Goal: Information Seeking & Learning: Learn about a topic

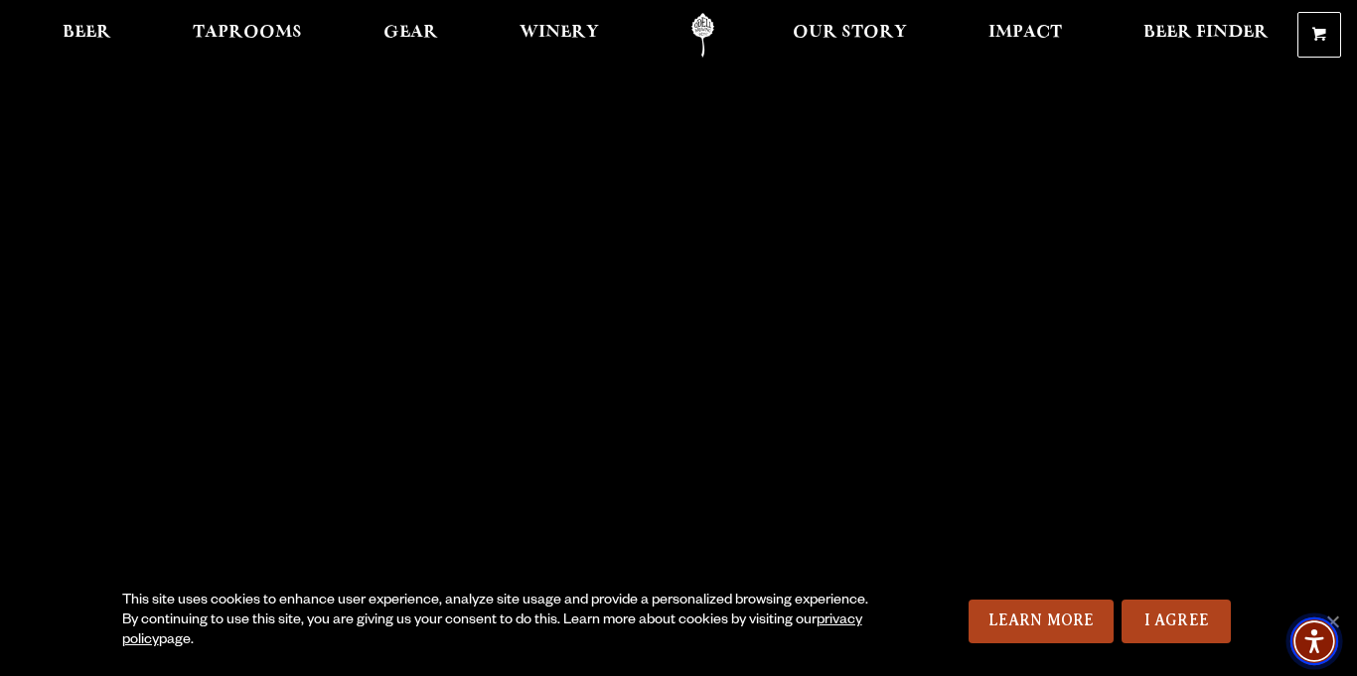
click at [1336, 620] on img "Accessibility Menu" at bounding box center [1314, 642] width 48 height 48
click at [100, 34] on span "Beer" at bounding box center [87, 33] width 49 height 16
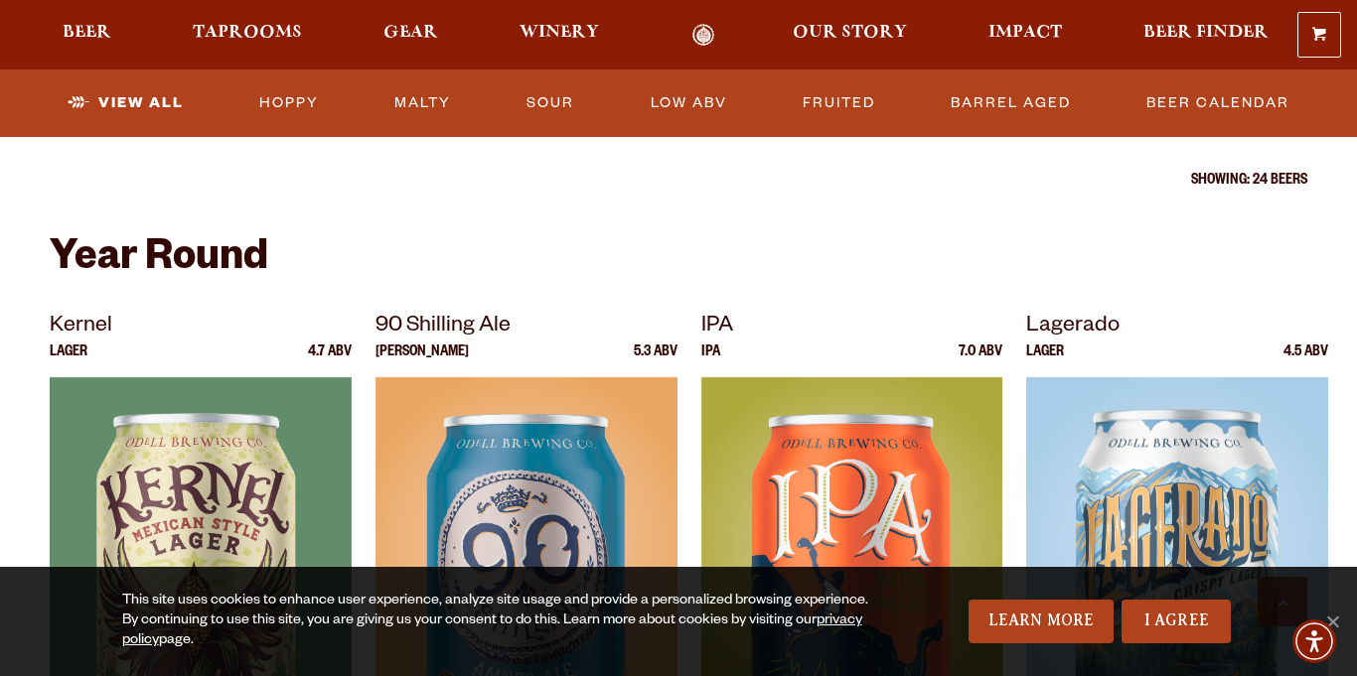
scroll to position [685, 0]
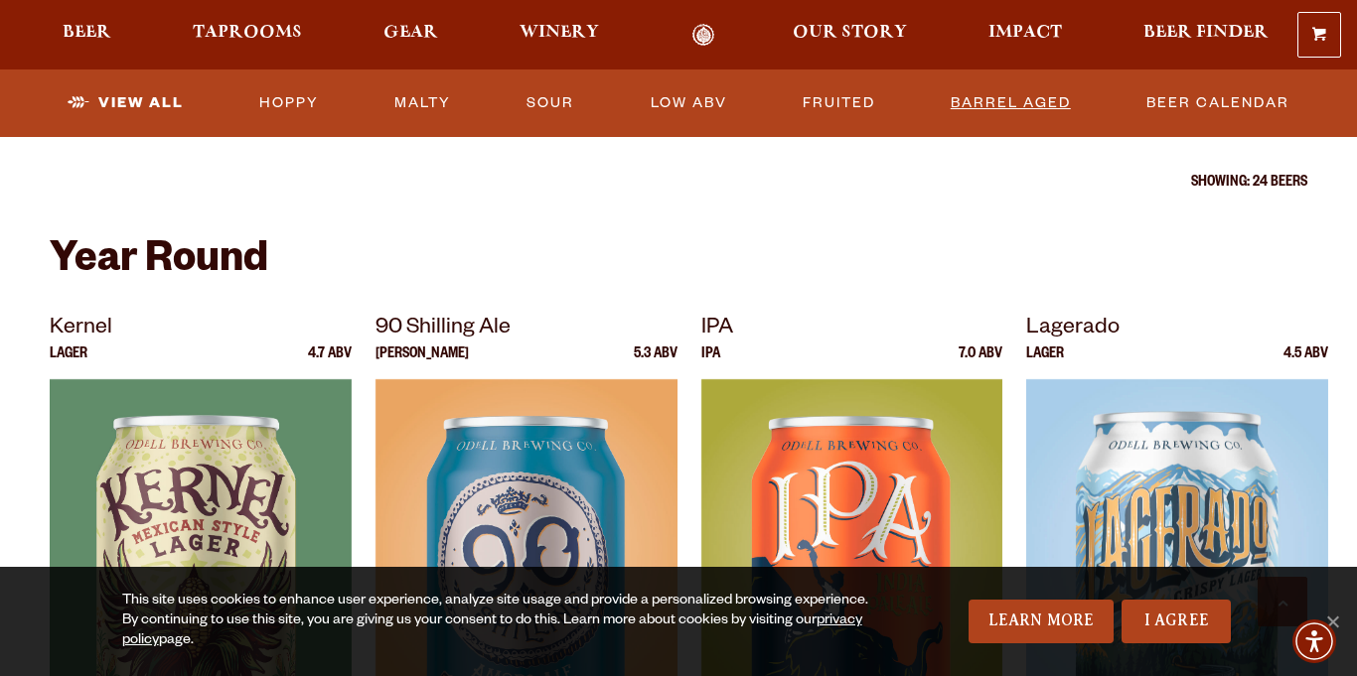
click at [983, 107] on link "Barrel Aged" at bounding box center [1011, 103] width 136 height 46
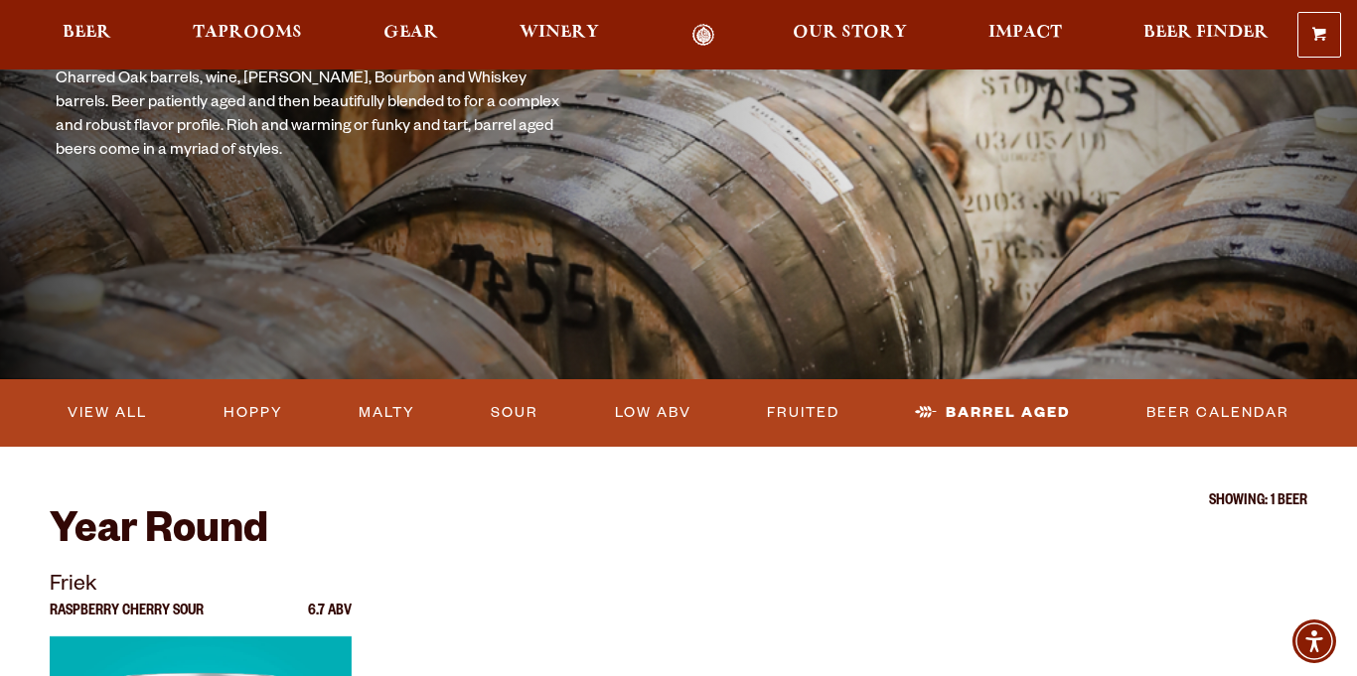
scroll to position [272, 0]
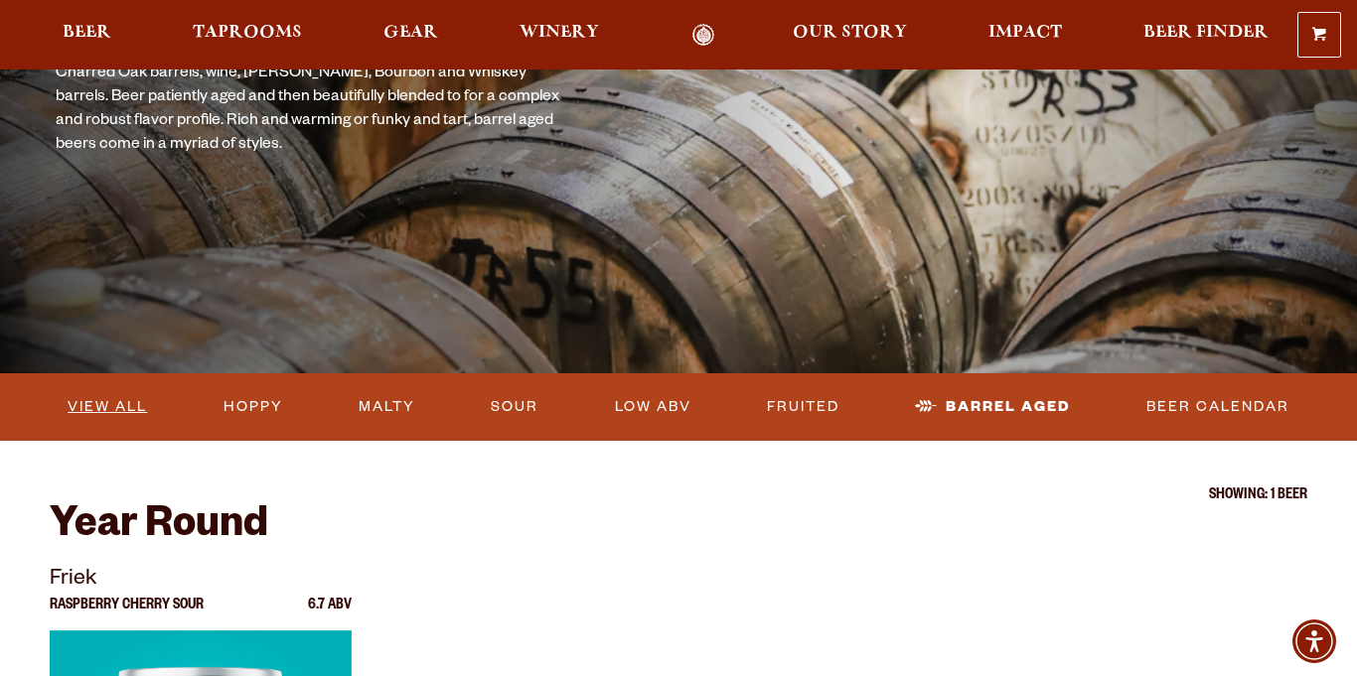
click at [95, 410] on link "View All" at bounding box center [107, 407] width 95 height 46
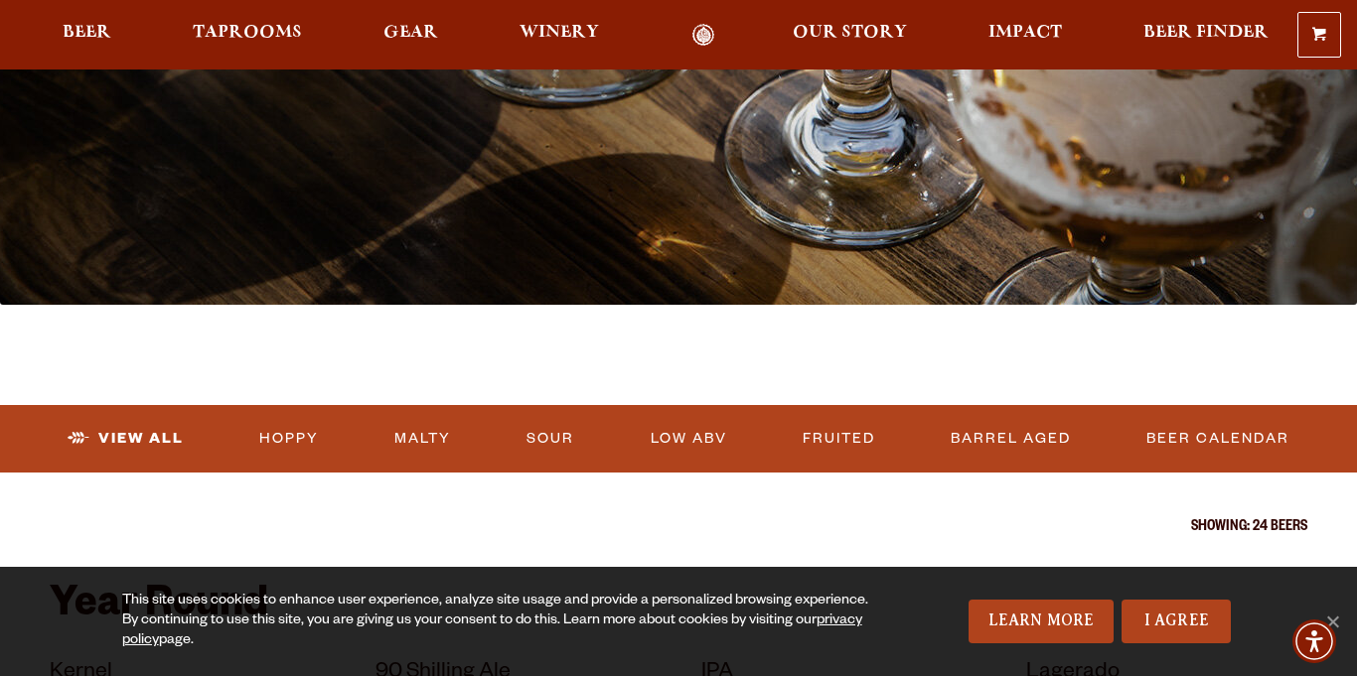
scroll to position [381, 0]
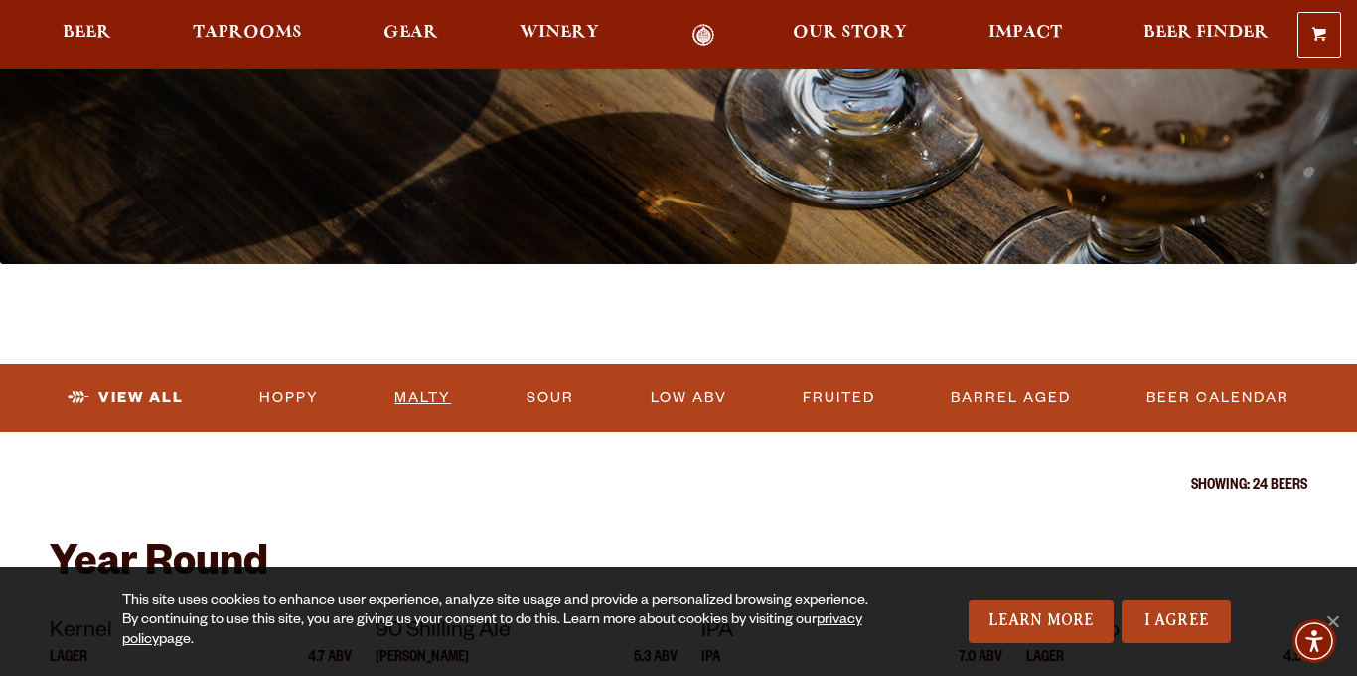
click at [427, 399] on link "Malty" at bounding box center [422, 398] width 73 height 46
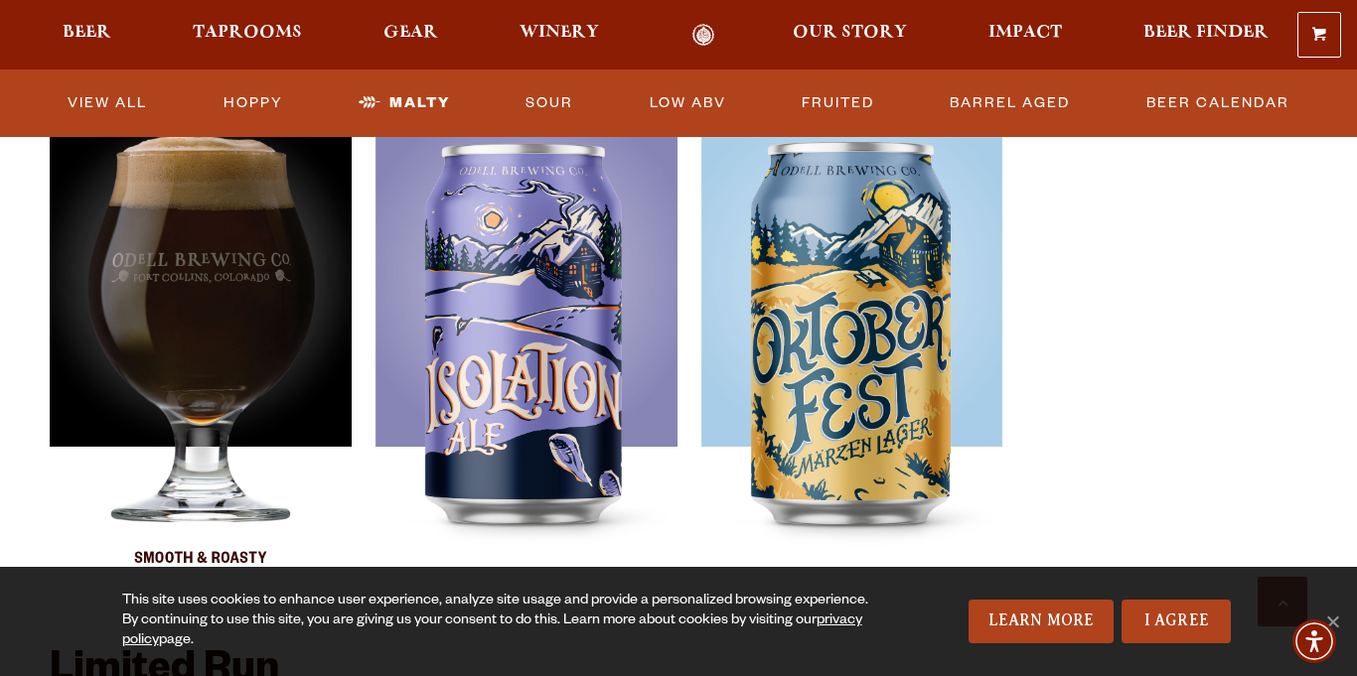
scroll to position [1344, 0]
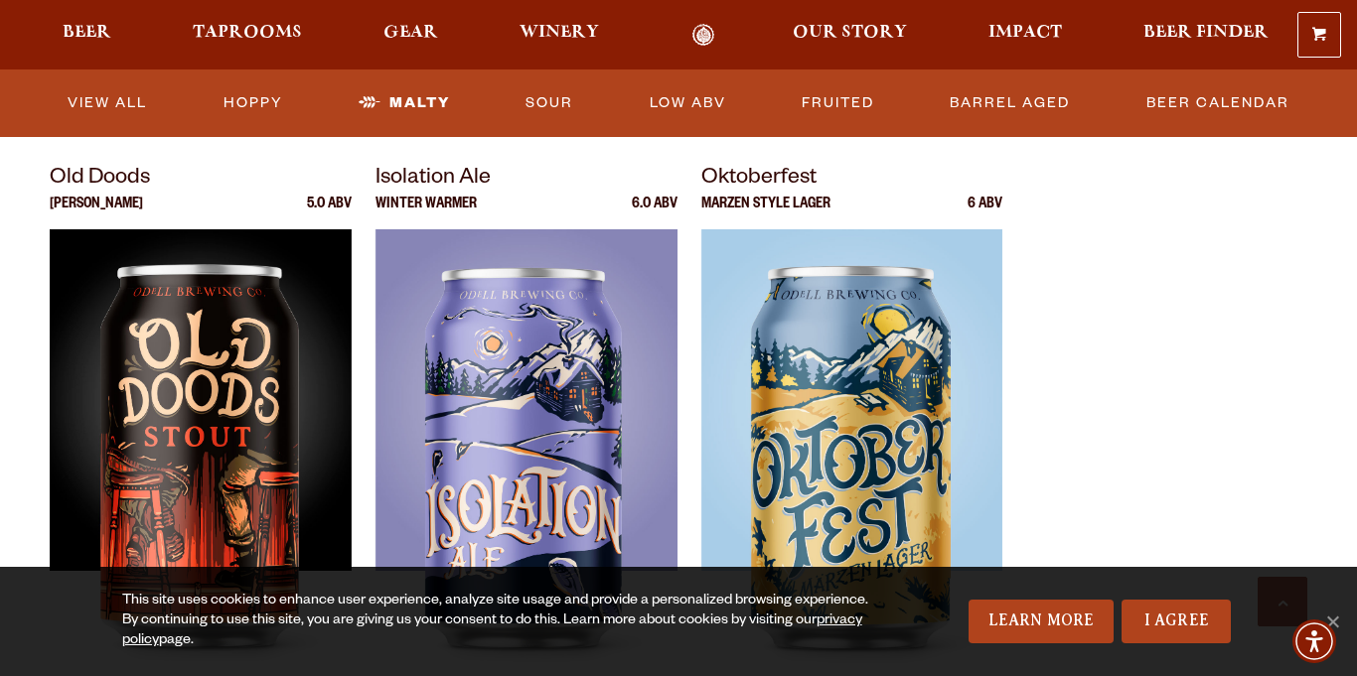
click at [108, 186] on p "Old Doods" at bounding box center [201, 180] width 302 height 36
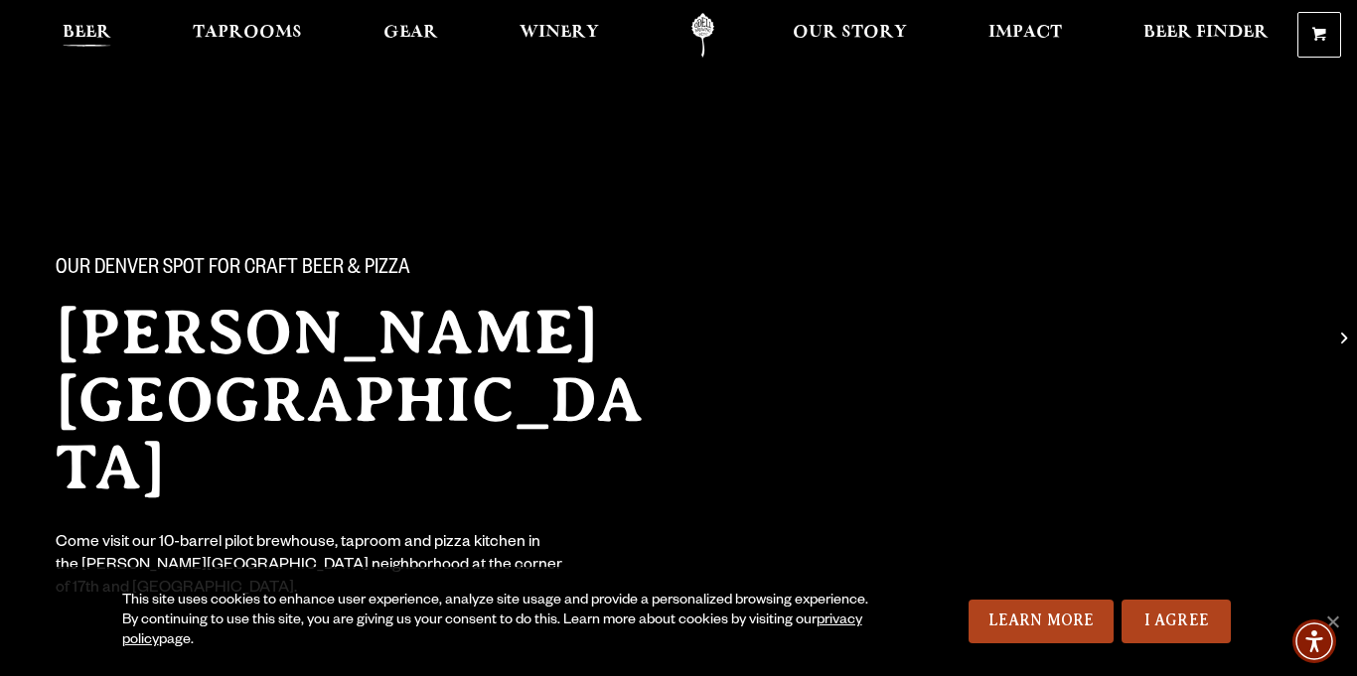
click at [80, 25] on span "Beer" at bounding box center [87, 33] width 49 height 16
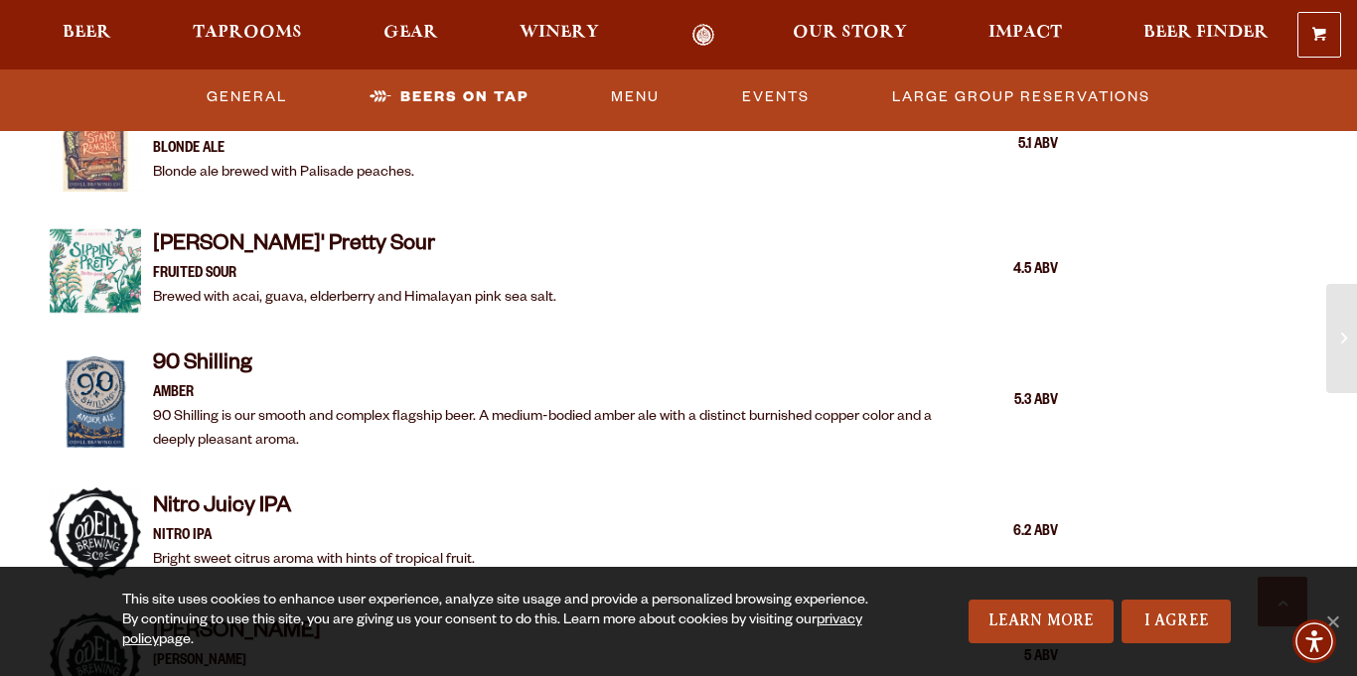
scroll to position [2881, 0]
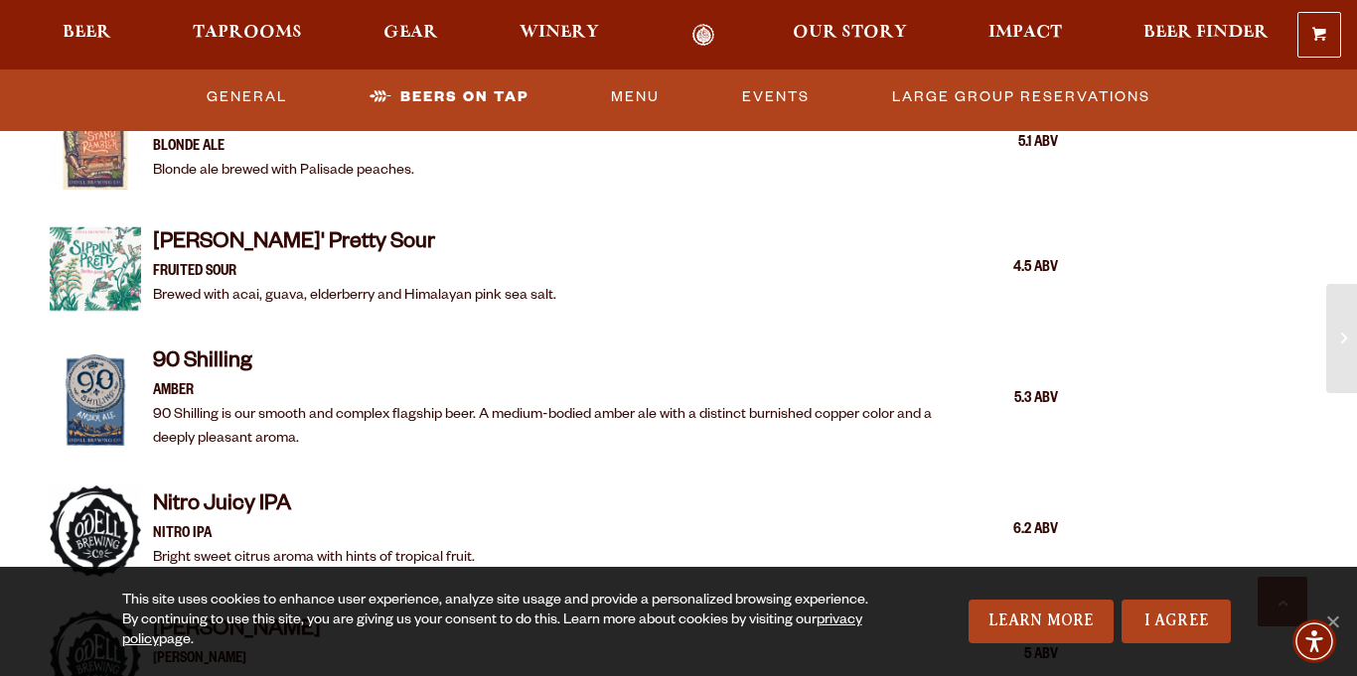
click at [436, 291] on div "[PERSON_NAME]' Pretty Sour Fruited Sour Brewed with acai, guava, elderberry and…" at bounding box center [554, 269] width 1008 height 115
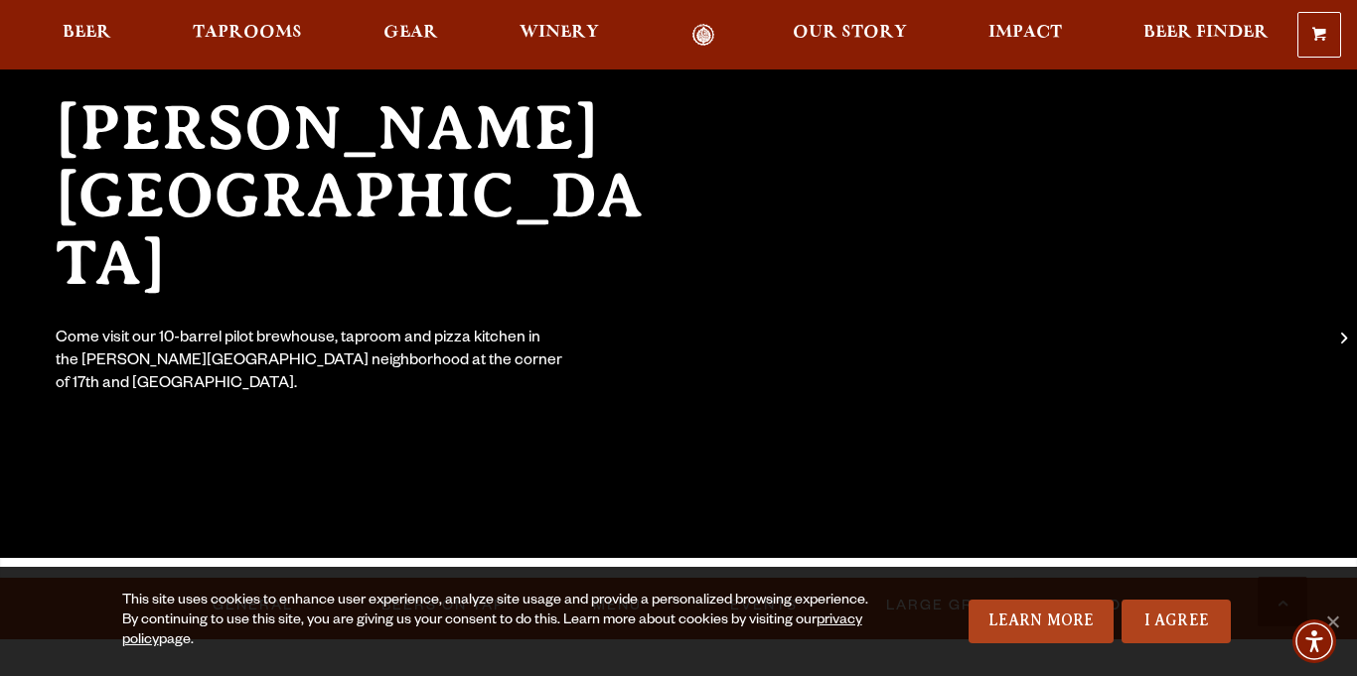
scroll to position [0, 0]
